Goal: Information Seeking & Learning: Learn about a topic

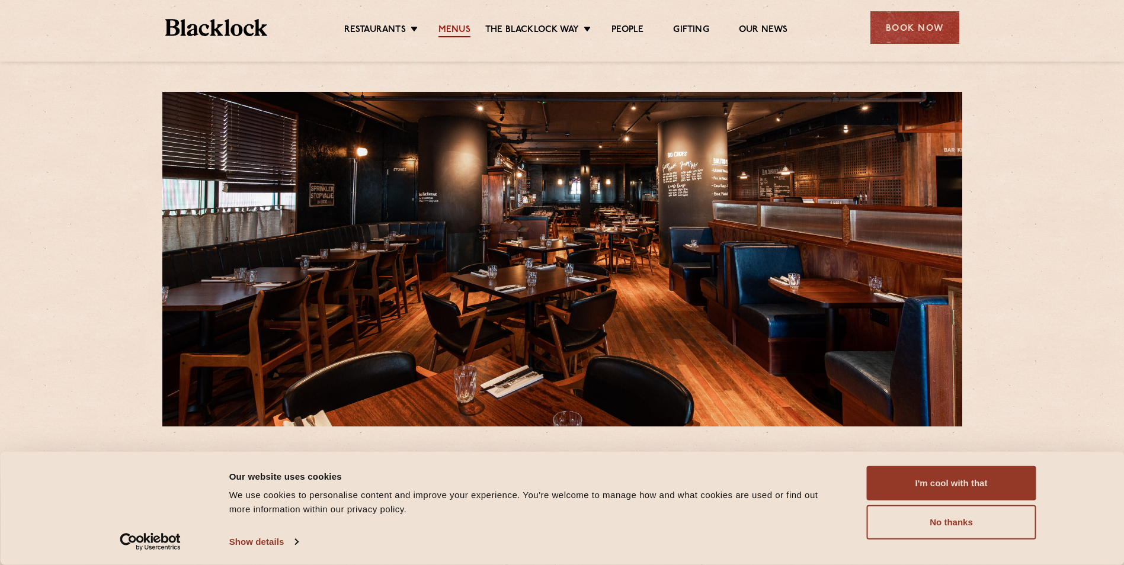
click at [463, 26] on link "Menus" at bounding box center [454, 30] width 32 height 13
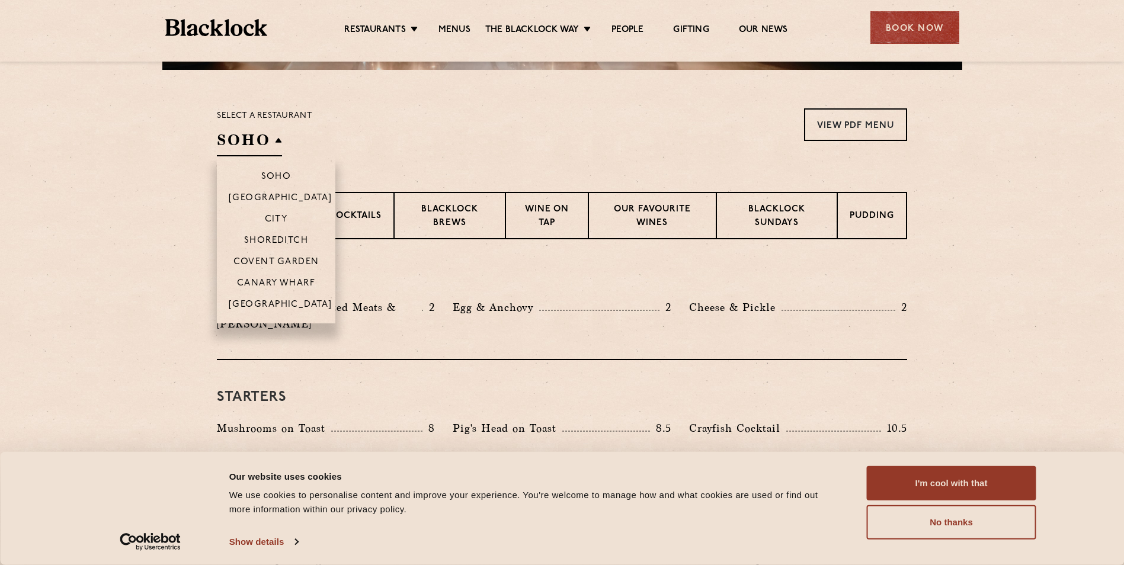
scroll to position [356, 0]
click at [269, 138] on h2 "SOHO" at bounding box center [249, 144] width 65 height 27
click at [278, 281] on p "Canary Wharf" at bounding box center [276, 286] width 78 height 12
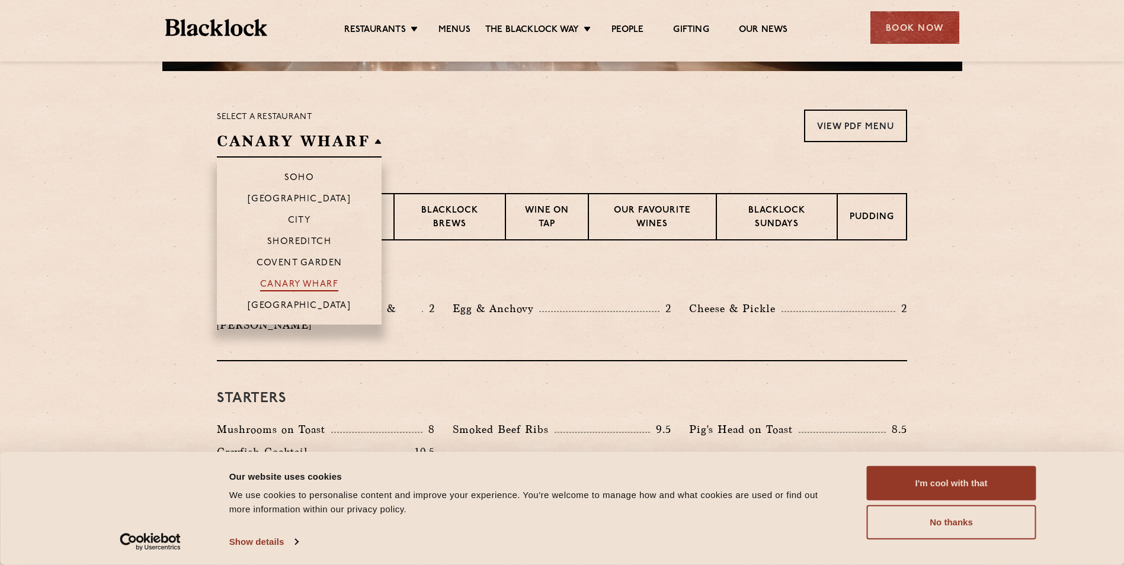
click at [289, 283] on p "Canary Wharf" at bounding box center [299, 286] width 78 height 12
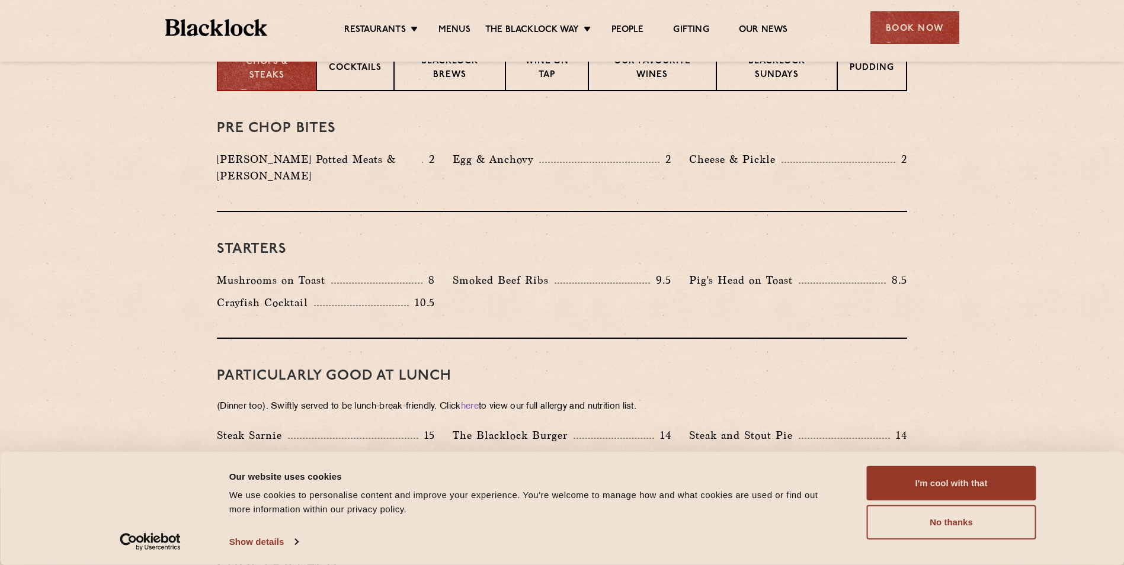
scroll to position [533, 0]
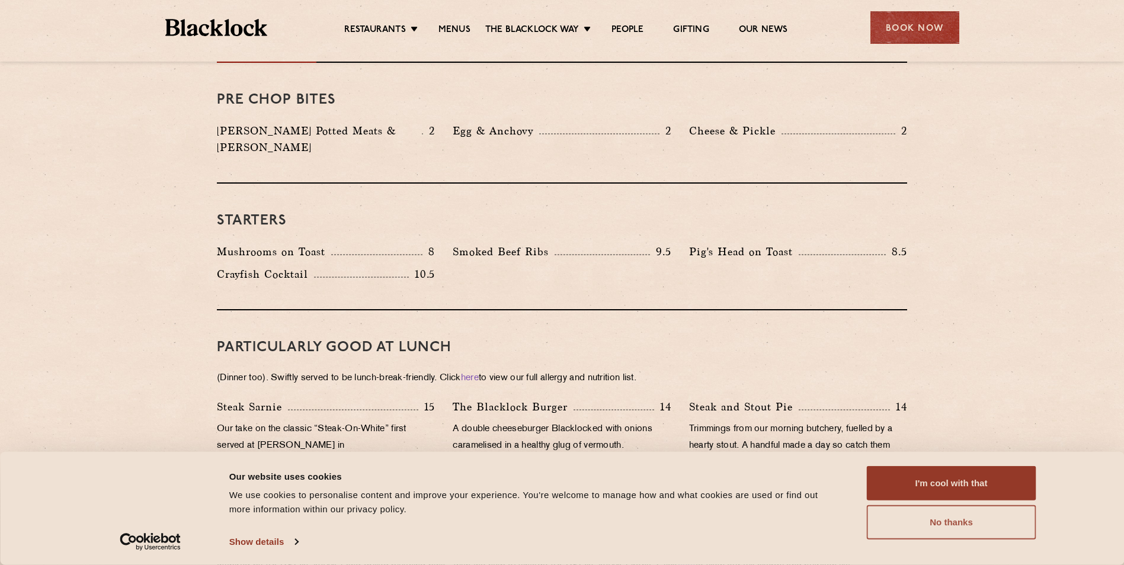
click at [962, 526] on button "No thanks" at bounding box center [951, 522] width 169 height 34
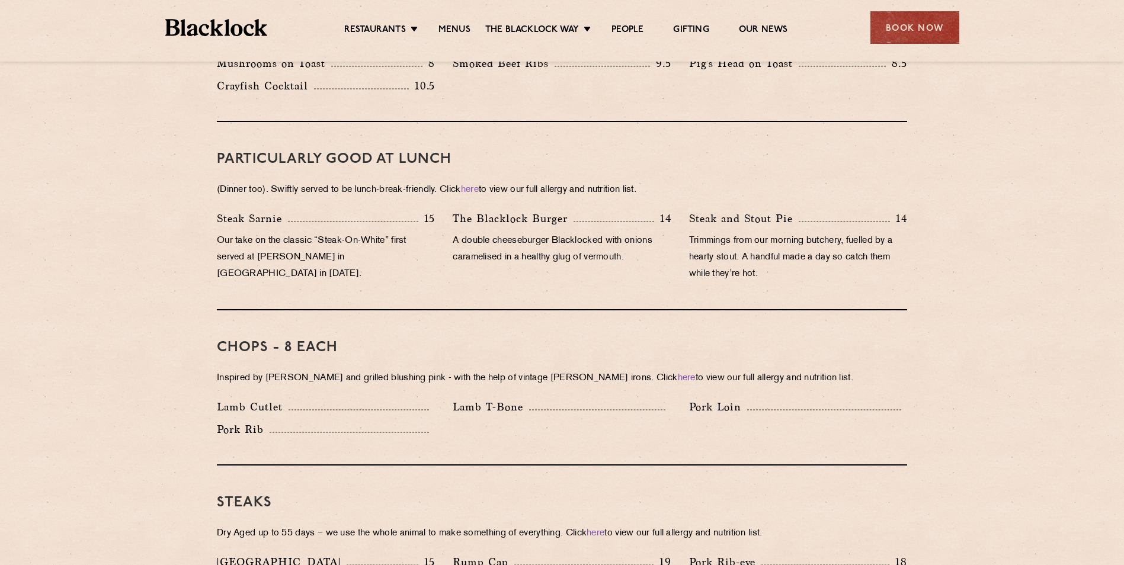
scroll to position [652, 0]
